Goal: Task Accomplishment & Management: Complete application form

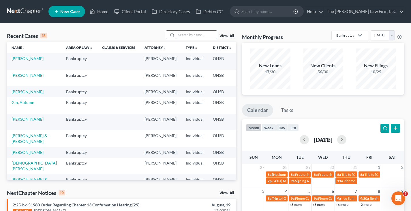
click at [185, 35] on input "search" at bounding box center [197, 35] width 40 height 8
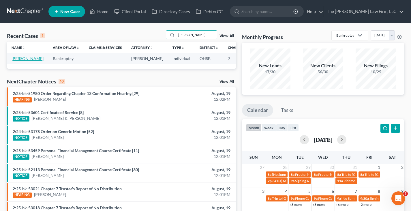
type input "[PERSON_NAME]"
click at [20, 58] on link "[PERSON_NAME]" at bounding box center [28, 58] width 32 height 5
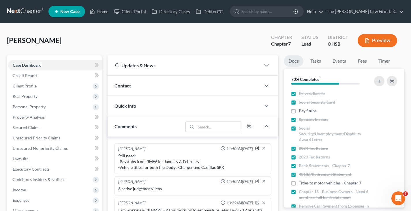
click at [257, 149] on icon "button" at bounding box center [257, 148] width 4 height 4
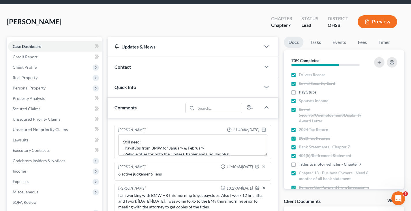
scroll to position [29, 0]
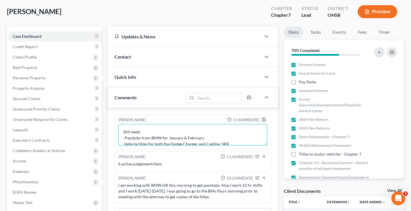
click at [204, 143] on textarea "Still need: -Paystubs from BMW for January & February -Vehicle titles for both …" at bounding box center [192, 134] width 149 height 21
type textarea "Still need: -Paystubs from BMW for January & February -Vehicle titles for Cadil…"
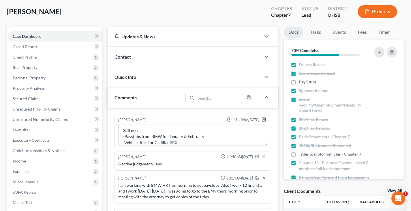
click at [264, 119] on polyline "button" at bounding box center [263, 118] width 1 height 1
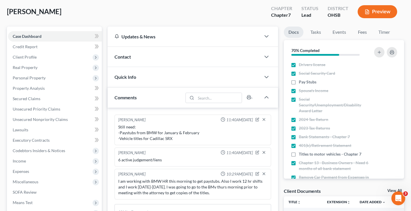
scroll to position [0, 0]
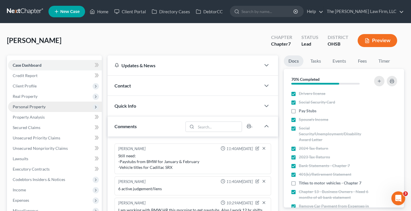
click at [29, 106] on span "Personal Property" at bounding box center [29, 106] width 33 height 5
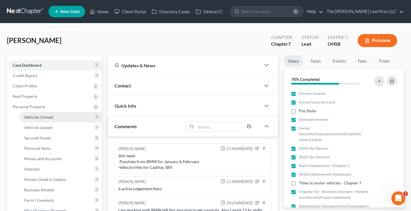
click at [38, 119] on span "Vehicles Owned" at bounding box center [38, 117] width 29 height 5
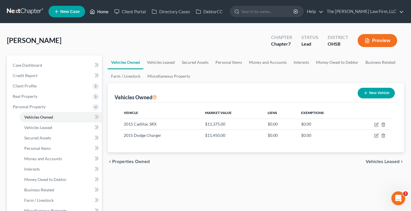
click at [101, 11] on link "Home" at bounding box center [99, 11] width 25 height 10
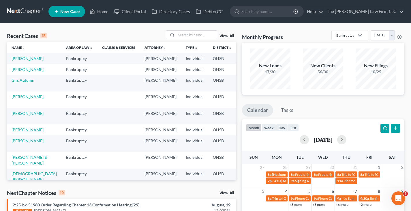
click at [23, 132] on link "[PERSON_NAME]" at bounding box center [28, 129] width 32 height 5
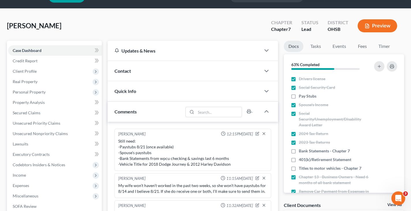
scroll to position [29, 0]
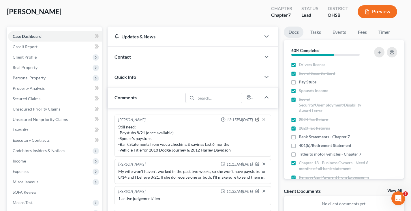
click at [257, 120] on icon "button" at bounding box center [258, 119] width 2 height 2
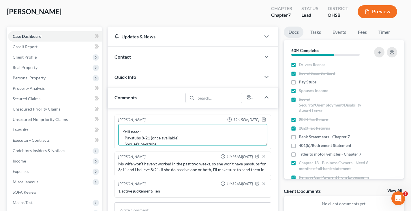
click at [158, 143] on textarea "Still need: -Paystubs 8/21 (once available) -Spouse's paystubs -Bank Statements…" at bounding box center [192, 134] width 149 height 21
click at [232, 143] on textarea "Still need: -Paystubs 8/21 (once available) -Bank Statements from wpcu checking…" at bounding box center [192, 134] width 149 height 21
type textarea "Still need: -Paystubs 8/21 (once available) -Vehicle Title for 2018 Dodge Journ…"
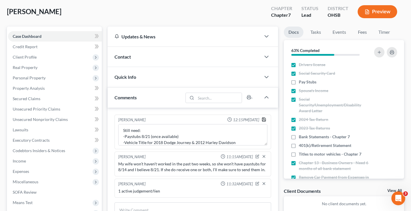
click at [263, 120] on polyline "button" at bounding box center [264, 120] width 2 height 1
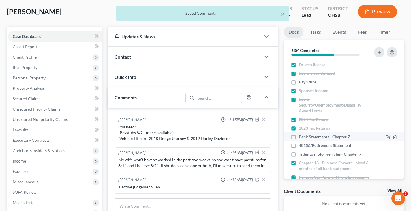
click at [299, 136] on label "Bank Statements - Chapter 7" at bounding box center [324, 137] width 51 height 6
click at [301, 136] on input "Bank Statements - Chapter 7" at bounding box center [303, 136] width 4 height 4
checkbox input "true"
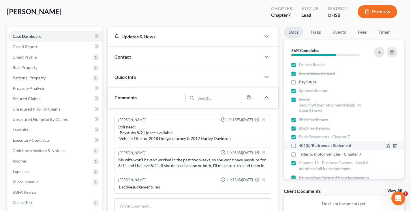
click at [299, 145] on label "401(k)/Retirement Statement" at bounding box center [325, 145] width 52 height 6
click at [301, 145] on input "401(k)/Retirement Statement" at bounding box center [303, 144] width 4 height 4
checkbox input "true"
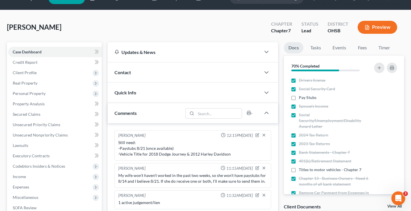
scroll to position [0, 0]
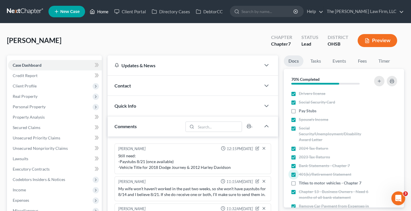
click at [105, 11] on link "Home" at bounding box center [99, 11] width 25 height 10
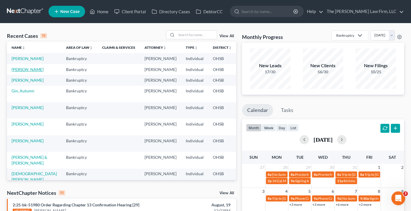
click at [16, 72] on link "[PERSON_NAME]" at bounding box center [28, 69] width 32 height 5
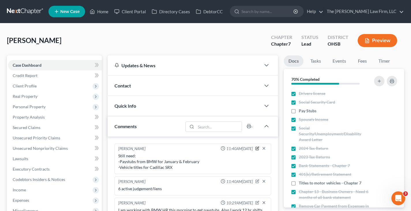
click at [257, 149] on icon "button" at bounding box center [258, 148] width 2 height 2
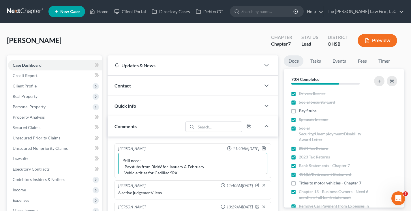
scroll to position [6, 0]
drag, startPoint x: 203, startPoint y: 168, endPoint x: 127, endPoint y: 161, distance: 76.1
click at [127, 161] on textarea "Still need: -Paystubs from BMW for January & February -Vehicle titles for Cadil…" at bounding box center [192, 163] width 149 height 21
click at [183, 161] on textarea "Still need: -Profit & Loss for Instacart bussiness -Vehicle titles for Cadillac…" at bounding box center [192, 163] width 149 height 21
type textarea "Still need: -Profit & Loss for Instacart business -Vehicle titles for Cadillac …"
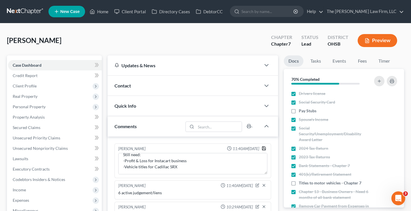
click at [264, 149] on icon "button" at bounding box center [264, 148] width 5 height 5
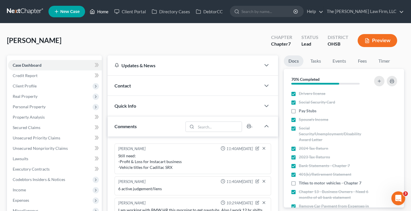
click at [104, 11] on link "Home" at bounding box center [99, 11] width 25 height 10
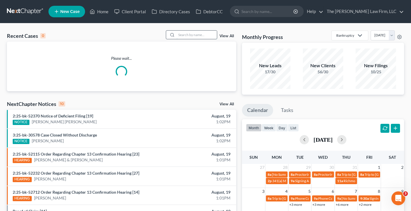
click at [181, 34] on input "search" at bounding box center [197, 35] width 40 height 8
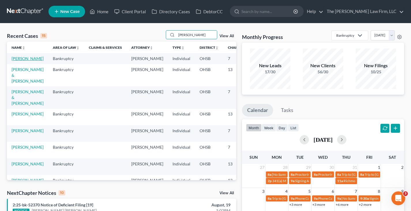
type input "[PERSON_NAME]"
click at [25, 61] on link "[PERSON_NAME]" at bounding box center [28, 58] width 32 height 5
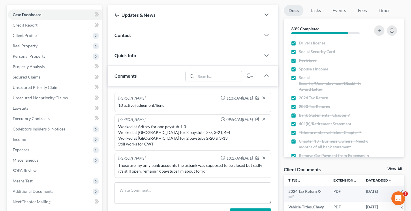
scroll to position [58, 0]
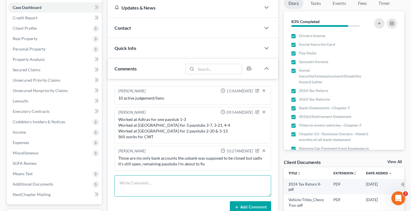
click at [196, 182] on textarea at bounding box center [193, 185] width 157 height 21
paste textarea "Everything looks good i don't own anything, the only thing missing were three i…"
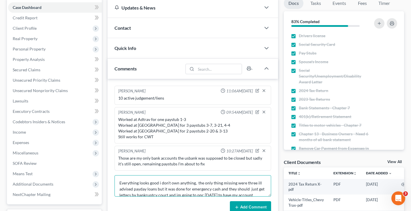
scroll to position [7, 0]
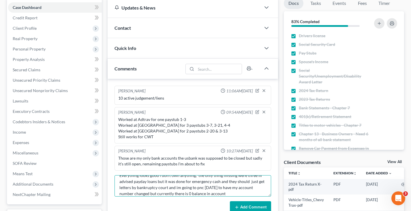
type textarea "Everything looks good i don't own anything, the only thing missing were three i…"
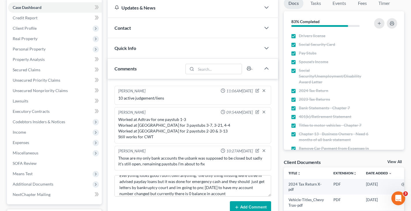
click at [256, 205] on button "Add Comment" at bounding box center [250, 207] width 41 height 12
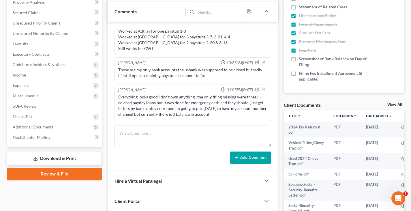
scroll to position [115, 0]
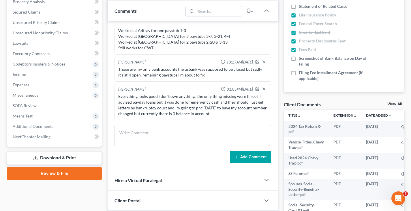
click at [392, 104] on link "View All" at bounding box center [394, 104] width 14 height 4
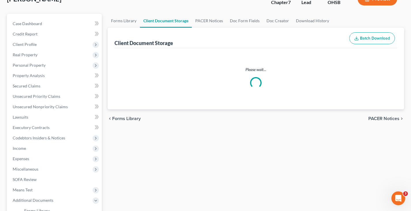
scroll to position [5, 0]
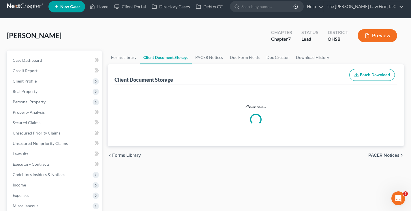
select select "52"
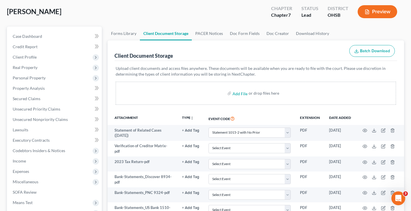
scroll to position [58, 0]
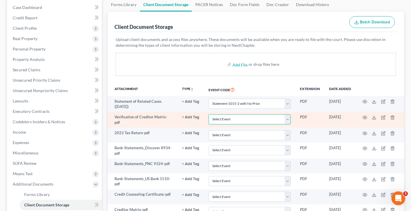
click at [289, 120] on select "Select Event 20 Largest Unsecured Creditors Amended Document Amended List of Cr…" at bounding box center [250, 119] width 82 height 10
select select "61"
click at [209, 114] on select "Select Event 20 Largest Unsecured Creditors Amended Document Amended List of Cr…" at bounding box center [250, 119] width 82 height 10
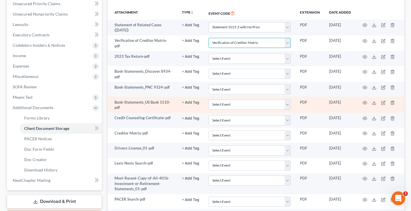
scroll to position [144, 0]
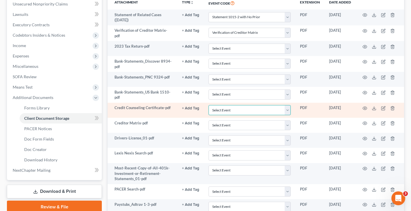
click at [288, 111] on select "Select Event 20 Largest Unsecured Creditors Amended Document Amended List of Cr…" at bounding box center [250, 110] width 82 height 10
select select "7"
click at [209, 105] on select "Select Event 20 Largest Unsecured Creditors Amended Document Amended List of Cr…" at bounding box center [250, 110] width 82 height 10
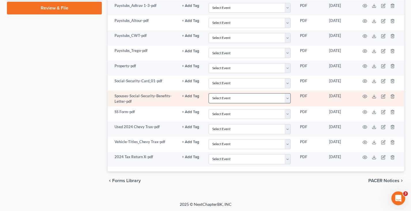
scroll to position [343, 0]
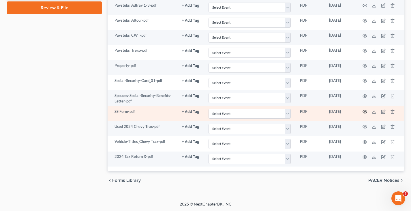
click at [365, 111] on icon "button" at bounding box center [365, 111] width 5 height 5
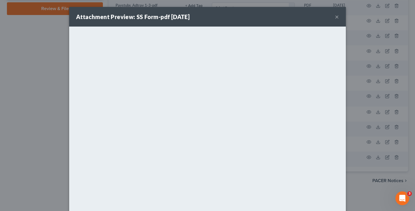
click at [335, 17] on button "×" at bounding box center [337, 16] width 4 height 7
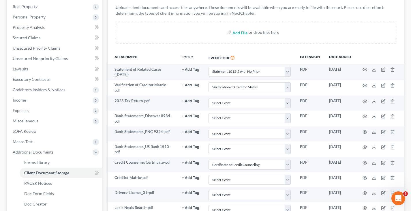
scroll to position [83, 0]
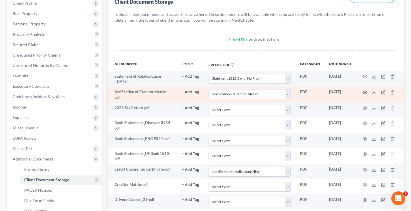
click at [365, 92] on icon "button" at bounding box center [365, 92] width 5 height 5
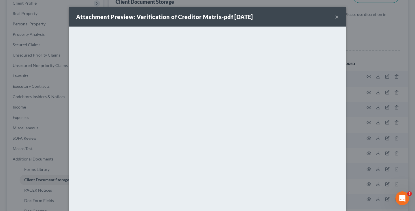
click at [335, 18] on button "×" at bounding box center [337, 16] width 4 height 7
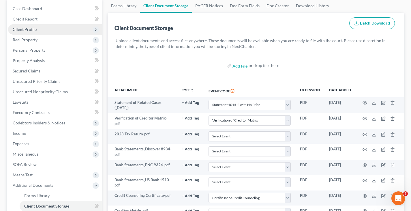
scroll to position [0, 0]
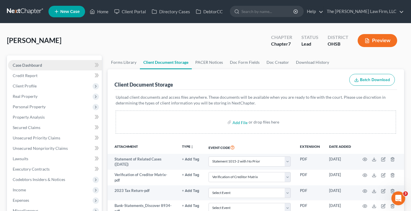
click at [36, 65] on span "Case Dashboard" at bounding box center [27, 65] width 29 height 5
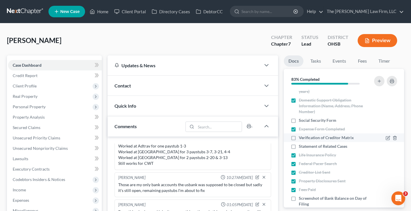
scroll to position [202, 0]
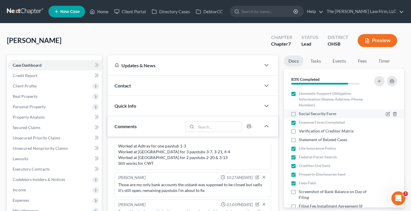
click at [299, 113] on label "Social Security Form" at bounding box center [317, 114] width 37 height 6
click at [301, 113] on input "Social Security Form" at bounding box center [303, 113] width 4 height 4
checkbox input "true"
click at [299, 131] on label "Verification of Creditor Matrix" at bounding box center [326, 131] width 55 height 6
click at [301, 131] on input "Verification of Creditor Matrix" at bounding box center [303, 130] width 4 height 4
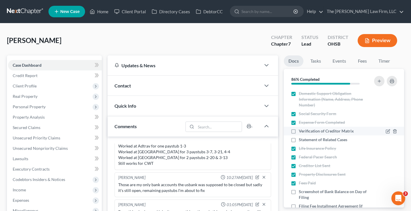
checkbox input "true"
click at [299, 139] on label "Statement of Related Cases" at bounding box center [323, 140] width 48 height 6
click at [301, 139] on input "Statement of Related Cases" at bounding box center [303, 139] width 4 height 4
checkbox input "true"
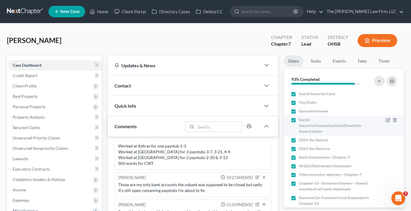
scroll to position [0, 0]
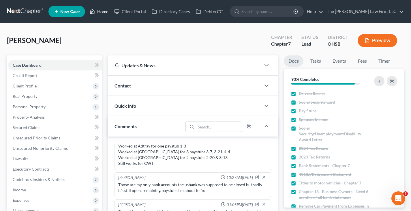
click at [105, 11] on link "Home" at bounding box center [99, 11] width 25 height 10
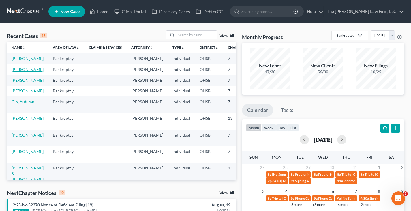
click at [20, 72] on link "[PERSON_NAME]" at bounding box center [28, 69] width 32 height 5
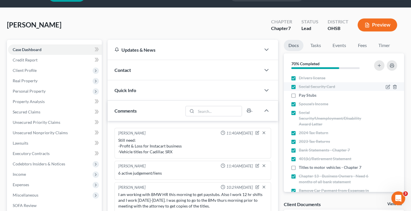
scroll to position [58, 0]
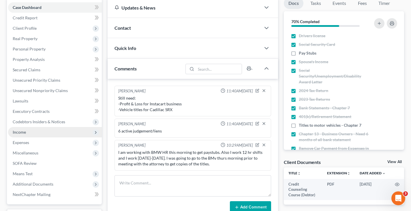
drag, startPoint x: 22, startPoint y: 132, endPoint x: 22, endPoint y: 136, distance: 4.9
click at [22, 132] on span "Income" at bounding box center [19, 132] width 13 height 5
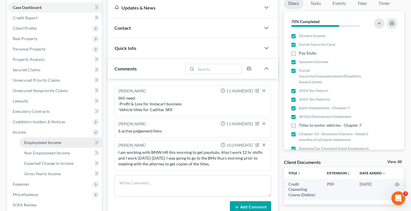
click at [30, 143] on span "Employment Income" at bounding box center [42, 142] width 37 height 5
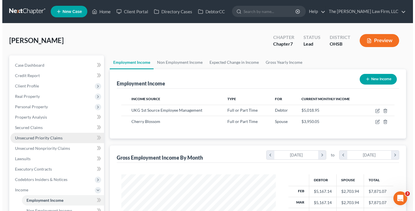
scroll to position [104, 166]
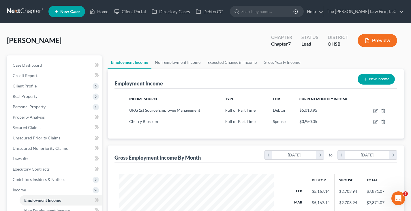
click at [365, 79] on line "button" at bounding box center [365, 79] width 3 height 0
select select "0"
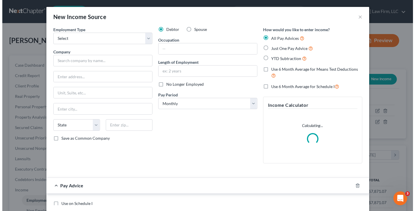
scroll to position [104, 168]
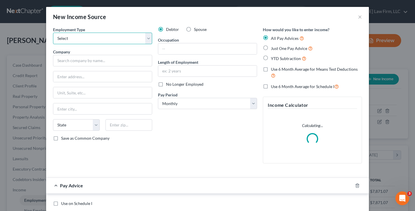
click at [76, 39] on select "Select Full or [DEMOGRAPHIC_DATA] Employment Self Employment" at bounding box center [102, 39] width 99 height 12
select select "0"
click at [53, 33] on select "Select Full or [DEMOGRAPHIC_DATA] Employment Self Employment" at bounding box center [102, 39] width 99 height 12
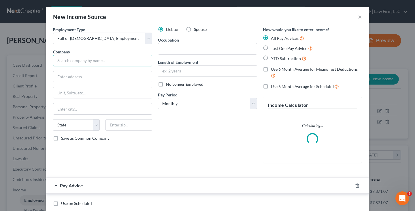
click at [78, 62] on input "text" at bounding box center [102, 61] width 99 height 12
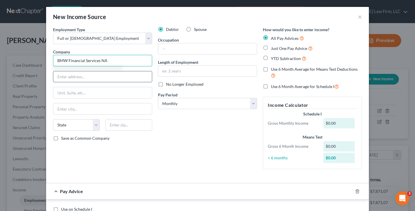
type input "BMW Financial Services NA"
click at [80, 76] on input "text" at bounding box center [102, 76] width 99 height 11
type input "[STREET_ADDRESS]"
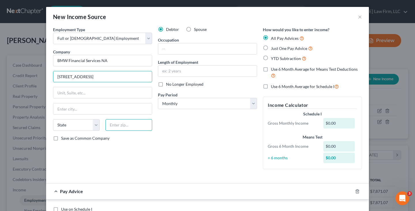
click at [110, 125] on input "text" at bounding box center [129, 125] width 47 height 12
type input "43215"
type input "Columbus"
select select "36"
click at [165, 70] on input "text" at bounding box center [207, 70] width 99 height 11
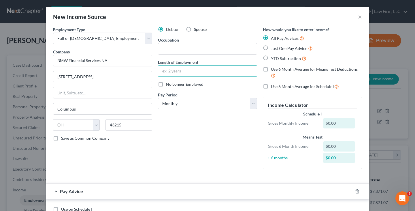
click at [166, 84] on label "No Longer Employed" at bounding box center [184, 84] width 37 height 6
click at [168, 84] on input "No Longer Employed" at bounding box center [170, 83] width 4 height 4
checkbox input "true"
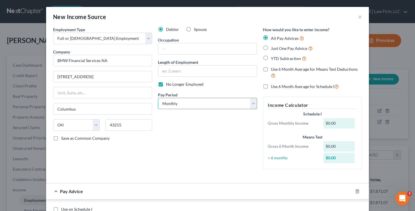
click at [252, 102] on select "Select Monthly Twice Monthly Every Other Week Weekly" at bounding box center [207, 104] width 99 height 12
select select "2"
click at [158, 98] on select "Select Monthly Twice Monthly Every Other Week Weekly" at bounding box center [207, 104] width 99 height 12
click at [271, 57] on label "YTD Subtraction" at bounding box center [288, 58] width 35 height 7
click at [273, 57] on input "YTD Subtraction" at bounding box center [275, 57] width 4 height 4
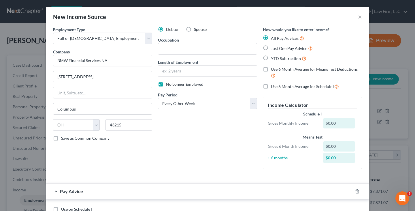
radio input "true"
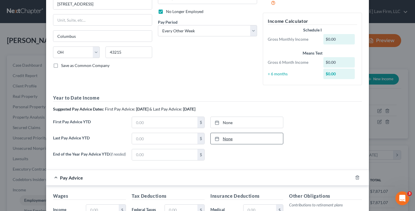
scroll to position [87, 0]
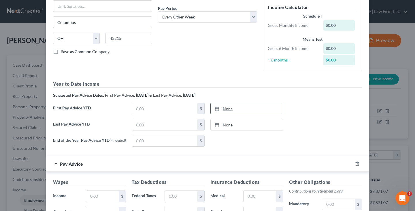
click at [215, 108] on line at bounding box center [216, 108] width 3 height 0
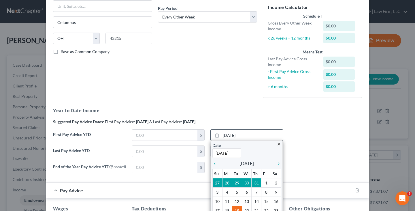
click at [235, 152] on input "[DATE]" at bounding box center [227, 153] width 29 height 10
drag, startPoint x: 235, startPoint y: 152, endPoint x: 213, endPoint y: 153, distance: 22.2
click at [213, 153] on input "[DATE]" at bounding box center [227, 153] width 29 height 10
type input "[DATE]"
click at [183, 134] on input "text" at bounding box center [164, 135] width 65 height 11
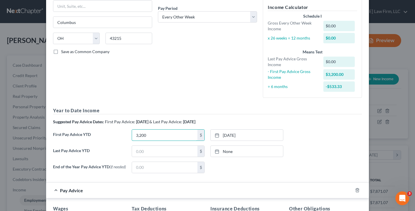
type input "3,200"
click at [216, 151] on icon at bounding box center [217, 151] width 5 height 5
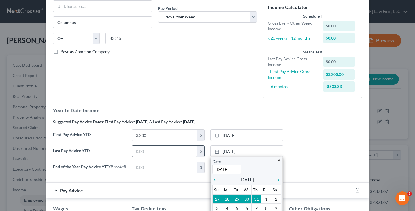
type input "[DATE]"
click at [181, 151] on input "text" at bounding box center [164, 151] width 65 height 11
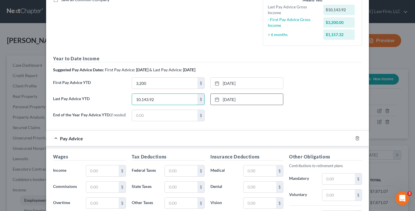
scroll to position [173, 0]
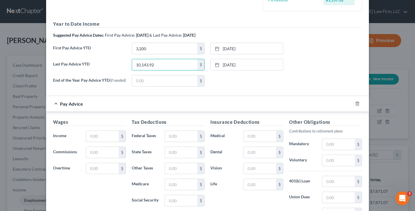
type input "10,143.92"
click at [105, 136] on input "text" at bounding box center [102, 136] width 33 height 11
type input "1,920"
click at [169, 137] on input "text" at bounding box center [181, 136] width 33 height 11
type input "34.82"
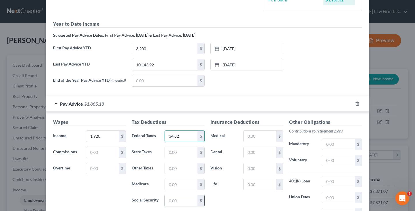
click at [170, 203] on input "text" at bounding box center [181, 200] width 33 height 11
type input "115.32"
click at [170, 185] on input "text" at bounding box center [181, 184] width 33 height 11
type input "26.97"
click at [175, 153] on input "text" at bounding box center [181, 152] width 33 height 11
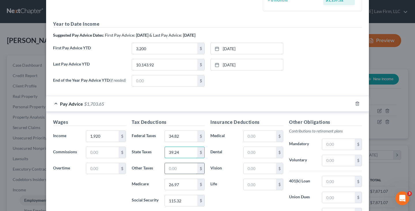
type input "39.24"
click at [181, 170] on input "text" at bounding box center [181, 168] width 33 height 11
type input "23.87"
click at [256, 137] on input "text" at bounding box center [260, 136] width 33 height 11
type input "61.38"
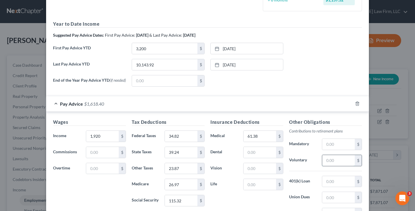
click at [325, 164] on input "text" at bounding box center [338, 160] width 33 height 11
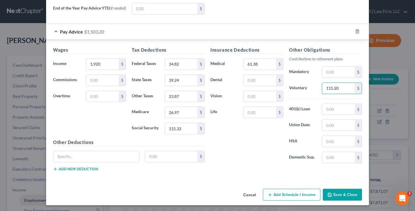
scroll to position [248, 0]
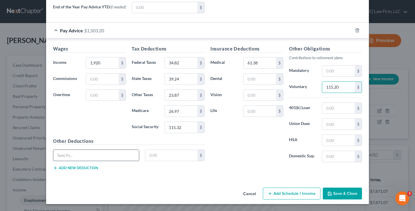
type input "115.20"
click at [109, 154] on input "text" at bounding box center [96, 155] width 86 height 11
type input "Dep Child life"
click at [171, 153] on input "text" at bounding box center [171, 155] width 52 height 11
type input "0.74"
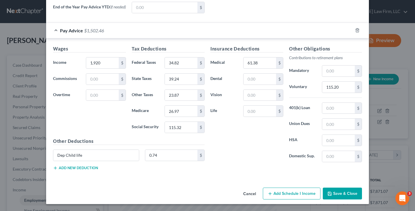
click at [91, 167] on button "Add new deduction" at bounding box center [75, 168] width 45 height 5
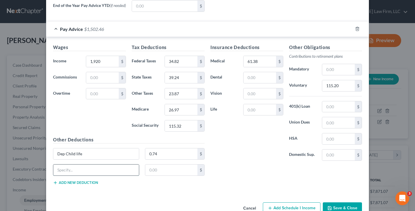
click at [87, 172] on input "text" at bounding box center [96, 169] width 86 height 11
type input "SPSIF & SPMLF"
click at [152, 174] on input "text" at bounding box center [171, 169] width 52 height 11
type input "1.62"
click at [255, 81] on input "text" at bounding box center [260, 77] width 33 height 11
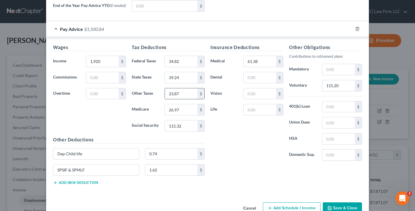
click at [183, 93] on input "23.87" at bounding box center [181, 93] width 33 height 11
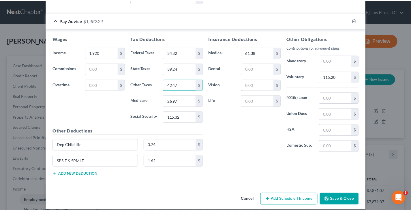
scroll to position [264, 0]
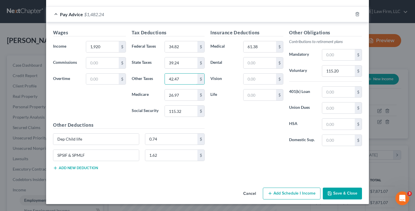
type input "42.47"
click at [343, 193] on button "Save & Close" at bounding box center [342, 193] width 39 height 12
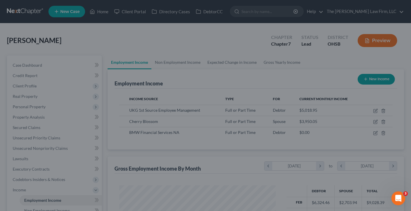
scroll to position [288322, 288259]
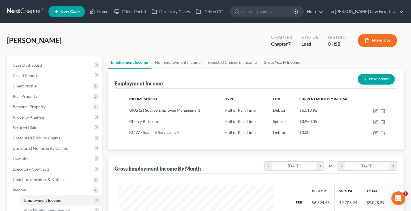
click at [269, 63] on link "Gross Yearly Income" at bounding box center [282, 62] width 44 height 14
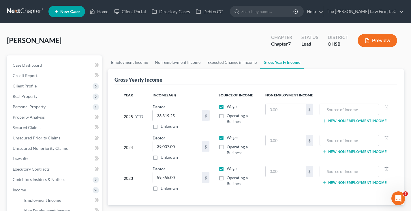
click at [179, 115] on input "33,319.25" at bounding box center [177, 115] width 49 height 11
type input "44,369.77"
click at [127, 64] on link "Employment Income" at bounding box center [130, 62] width 44 height 14
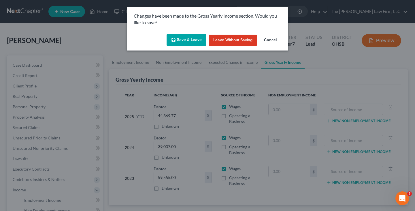
click at [183, 40] on button "Save & Leave" at bounding box center [187, 40] width 40 height 12
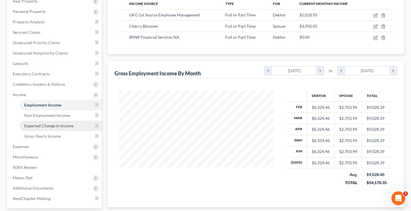
scroll to position [115, 0]
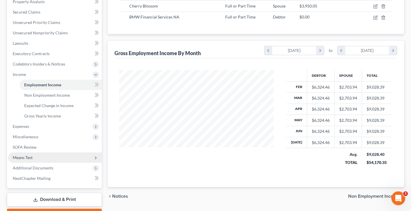
click at [27, 158] on span "Means Test" at bounding box center [23, 157] width 20 height 5
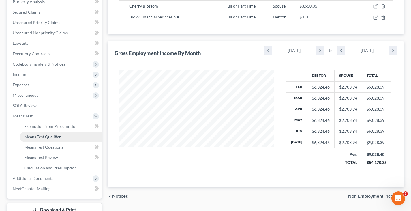
click at [38, 138] on span "Means Test Qualifier" at bounding box center [42, 136] width 37 height 5
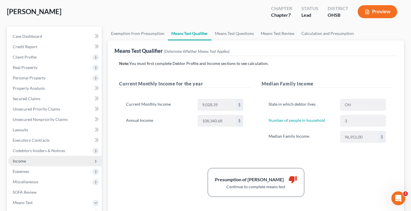
scroll to position [58, 0]
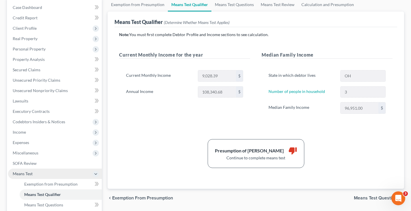
click at [39, 172] on span "Means Test" at bounding box center [55, 173] width 94 height 10
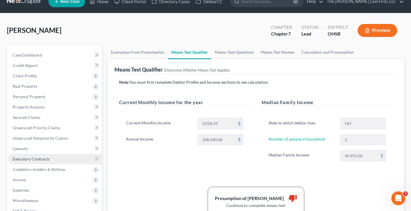
scroll to position [0, 0]
